Goal: Transaction & Acquisition: Download file/media

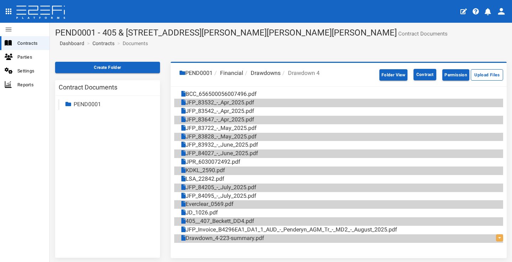
click at [85, 104] on link "PEND0001" at bounding box center [87, 104] width 27 height 7
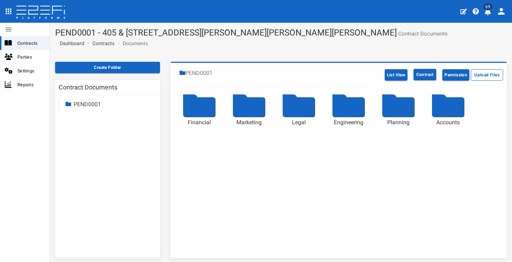
click at [191, 109] on div at bounding box center [199, 107] width 32 height 20
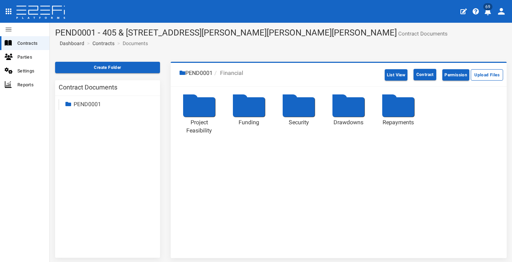
click at [488, 13] on icon "profile" at bounding box center [487, 11] width 6 height 7
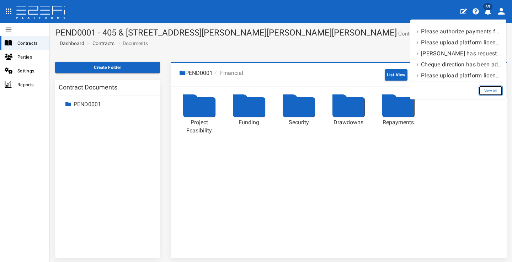
click at [497, 91] on link "View All" at bounding box center [490, 91] width 24 height 10
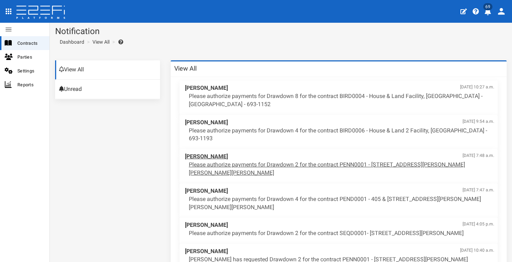
scroll to position [4, 0]
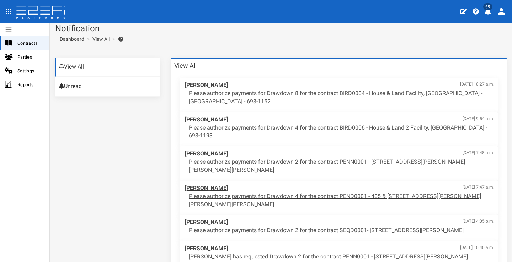
click at [286, 193] on p "Please authorize payments for Drawdown 4 for the contract PEND0001 - 405 & 407 …" at bounding box center [341, 201] width 305 height 16
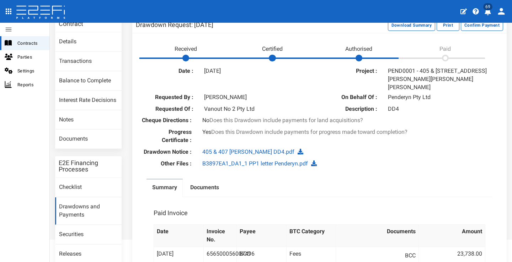
scroll to position [90, 0]
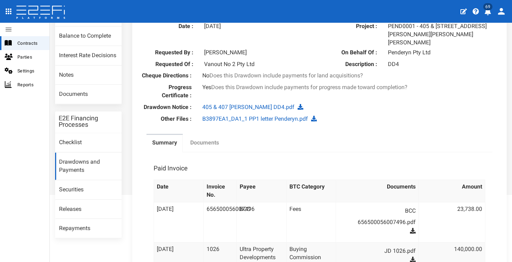
click at [212, 140] on label "Documents" at bounding box center [204, 143] width 29 height 8
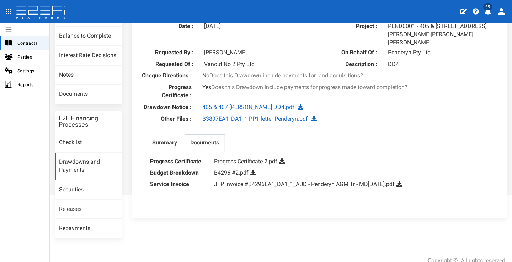
click at [402, 182] on icon at bounding box center [399, 184] width 6 height 6
